Goal: Information Seeking & Learning: Check status

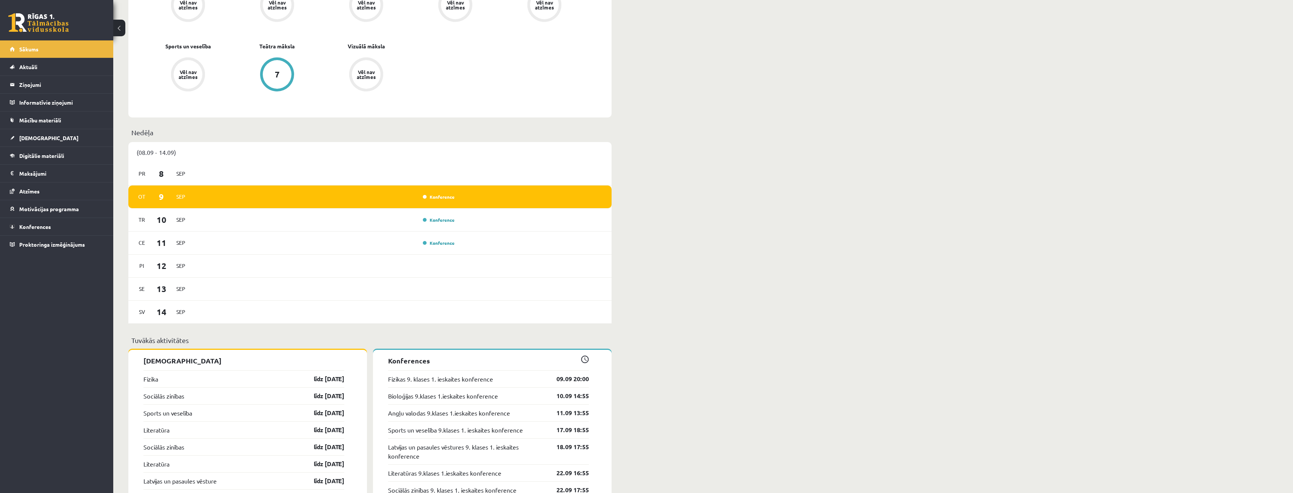
scroll to position [453, 0]
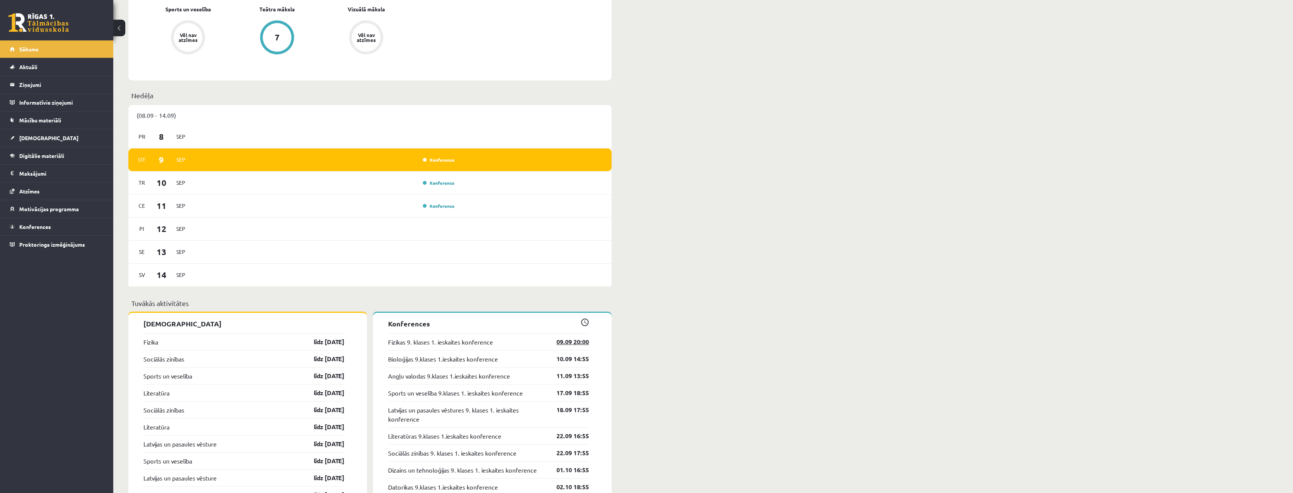
click at [580, 346] on link "09.09 20:00" at bounding box center [567, 341] width 44 height 9
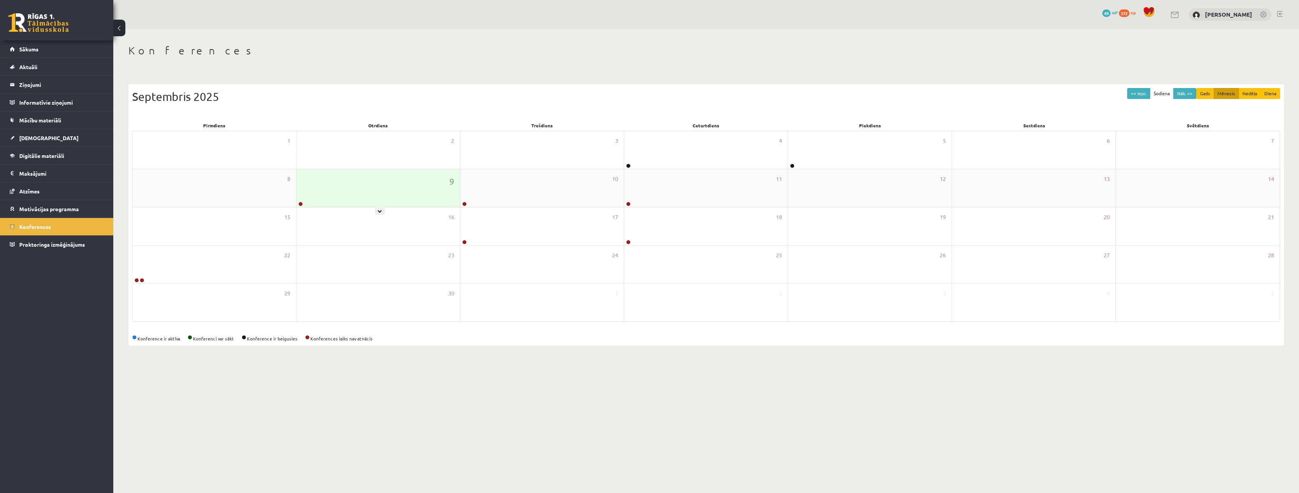
click at [381, 194] on div "9" at bounding box center [378, 188] width 164 height 38
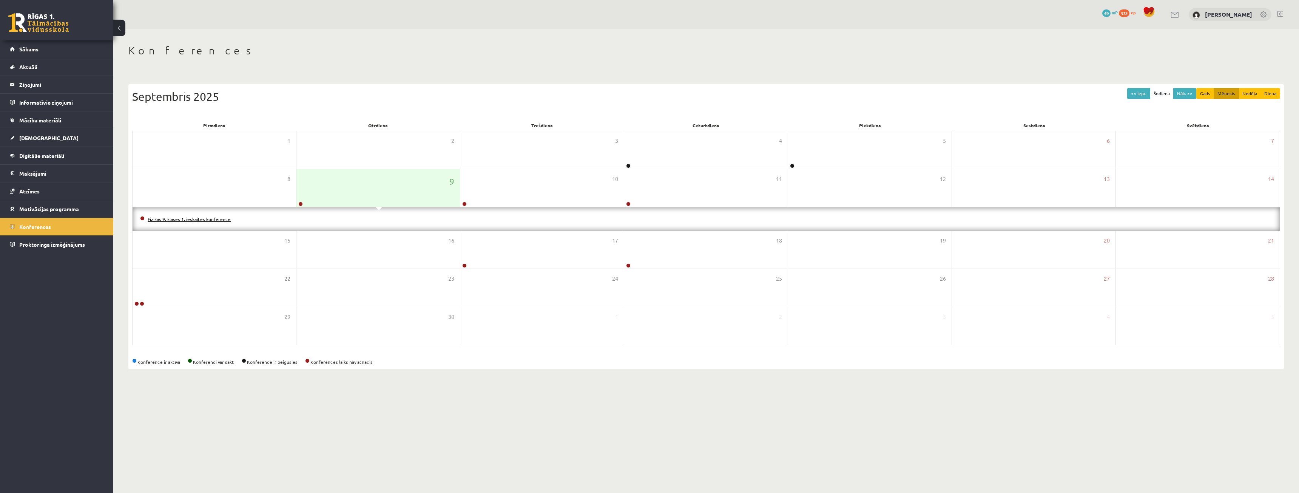
click at [207, 219] on link "Fizikas 9. klases 1. ieskaites konference" at bounding box center [189, 219] width 83 height 6
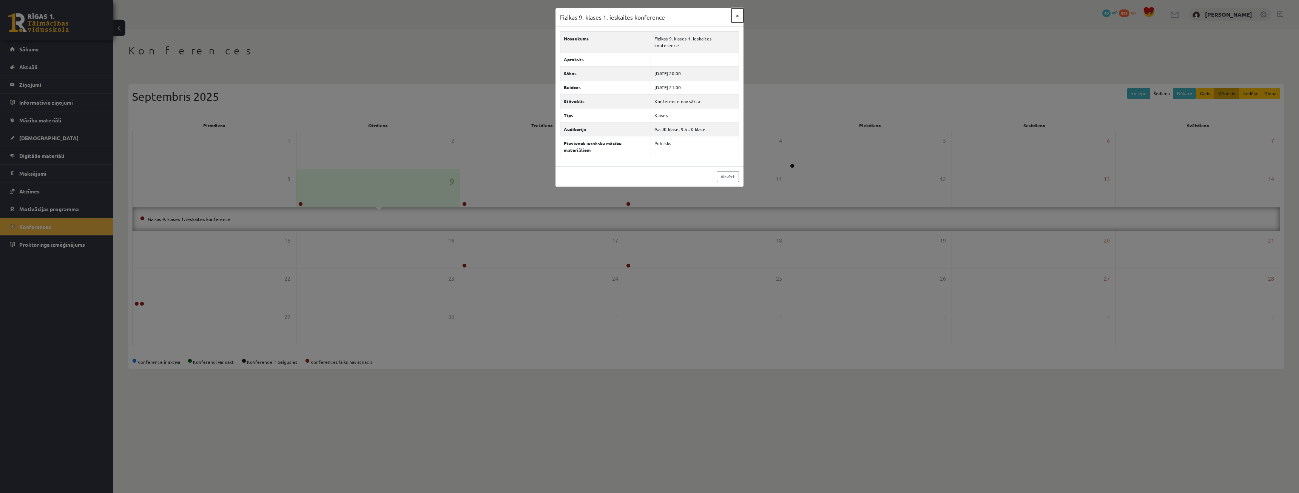
click at [739, 16] on button "×" at bounding box center [737, 15] width 12 height 14
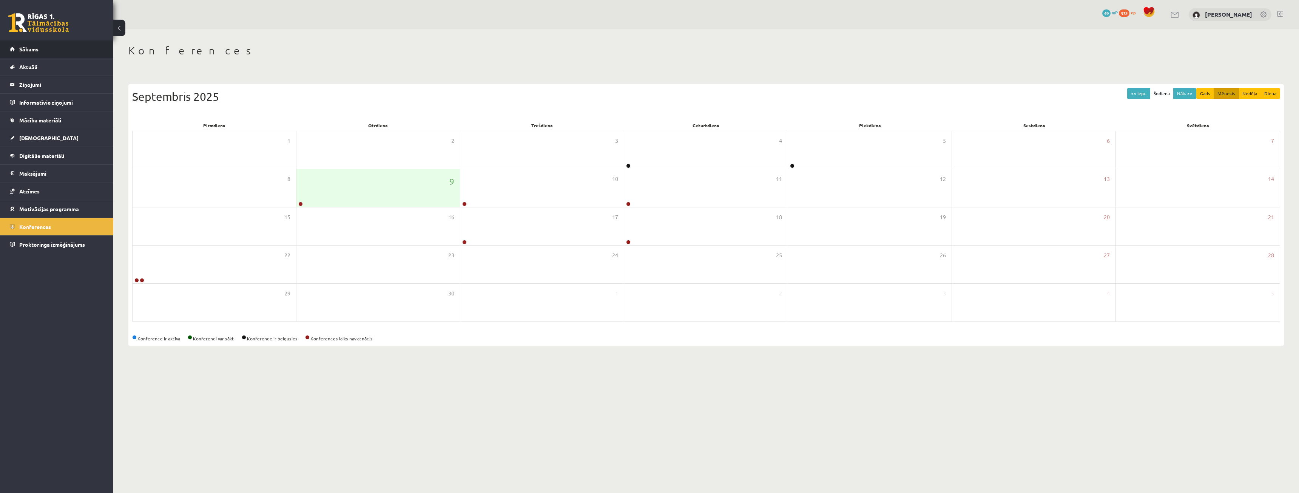
click at [31, 43] on link "Sākums" at bounding box center [57, 48] width 94 height 17
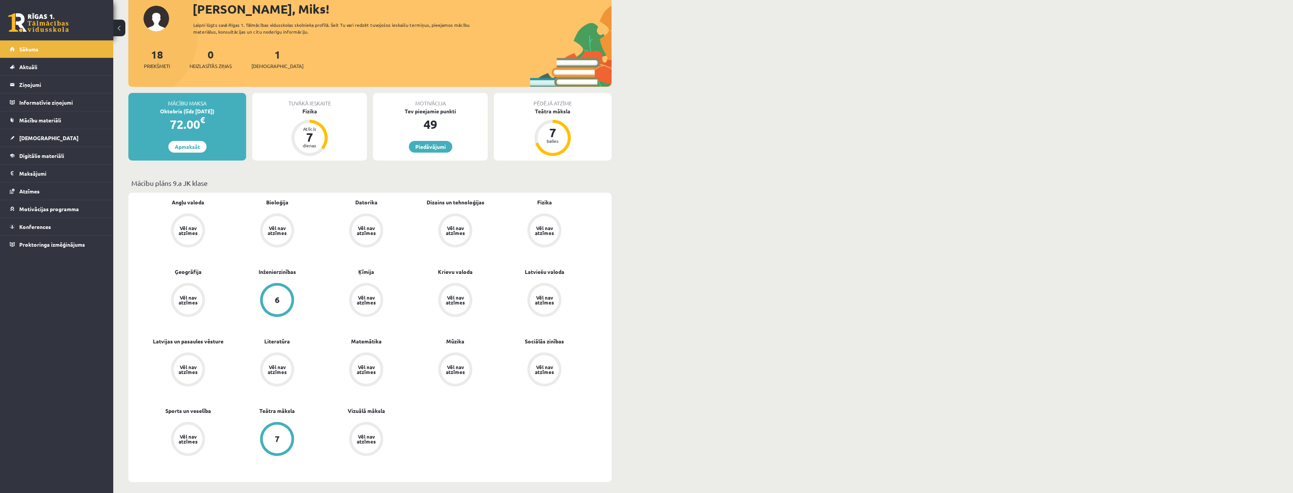
scroll to position [76, 0]
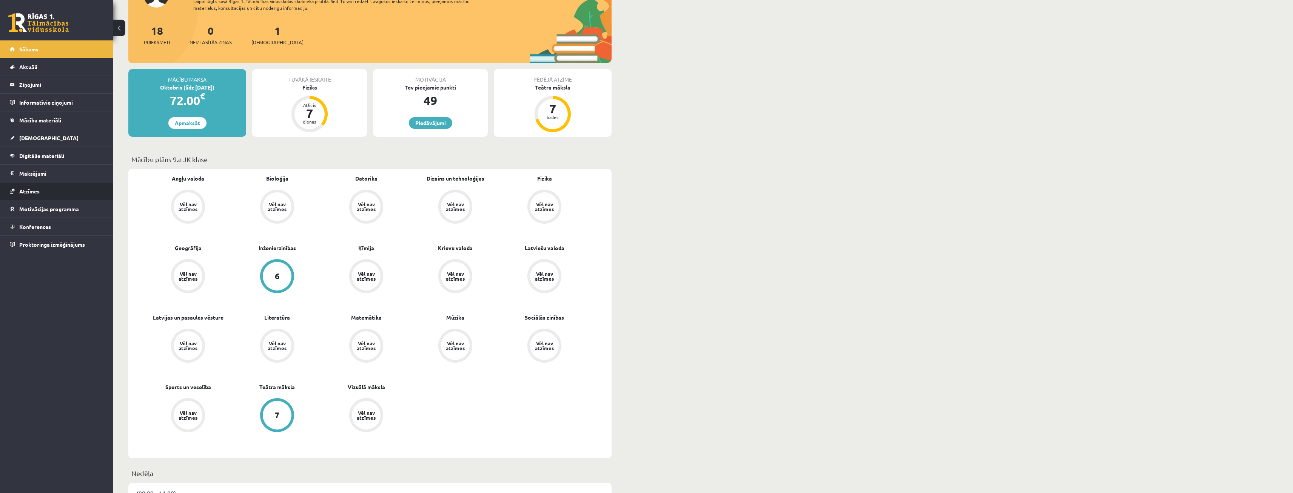
click at [54, 185] on link "Atzīmes" at bounding box center [57, 190] width 94 height 17
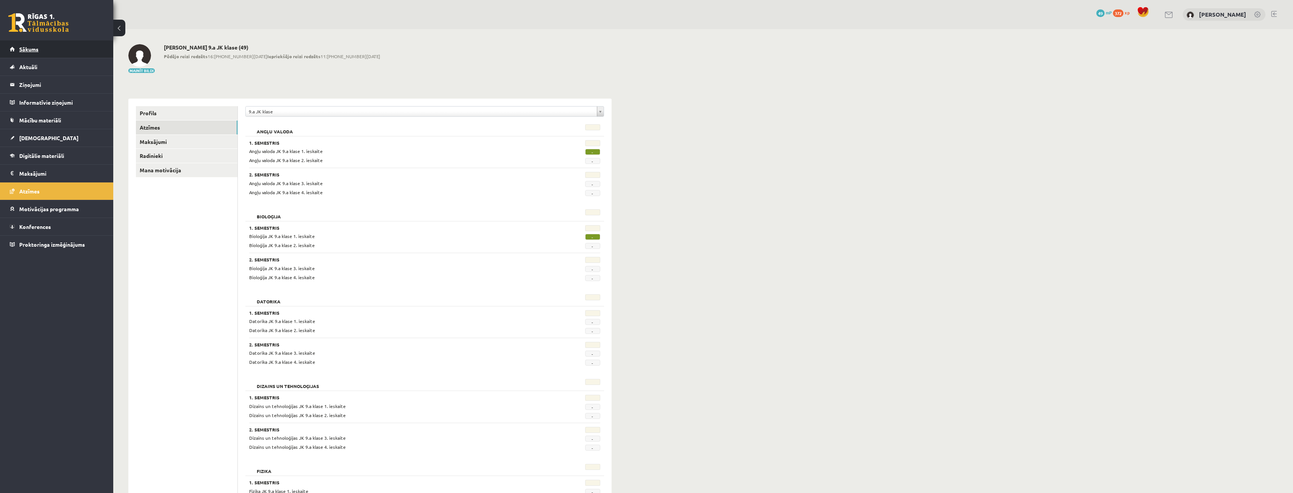
click at [53, 49] on link "Sākums" at bounding box center [57, 48] width 94 height 17
